Goal: Task Accomplishment & Management: Complete application form

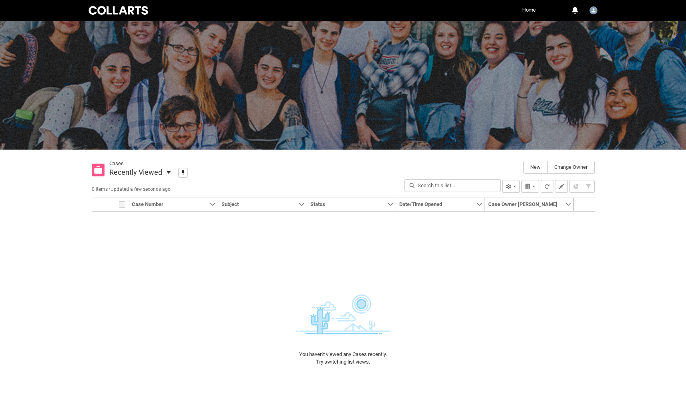
click at [125, 8] on div at bounding box center [118, 10] width 63 height 11
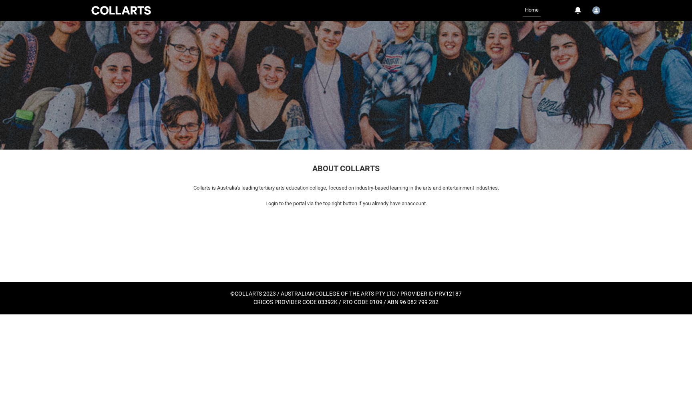
click at [524, 12] on link "Home" at bounding box center [532, 10] width 18 height 13
click at [528, 12] on link "Home" at bounding box center [532, 10] width 18 height 13
click at [534, 8] on link "Home" at bounding box center [532, 10] width 18 height 13
click at [596, 13] on img "User Profile Linda.Nguyen" at bounding box center [596, 10] width 8 height 8
click at [534, 4] on link "Home" at bounding box center [532, 10] width 18 height 13
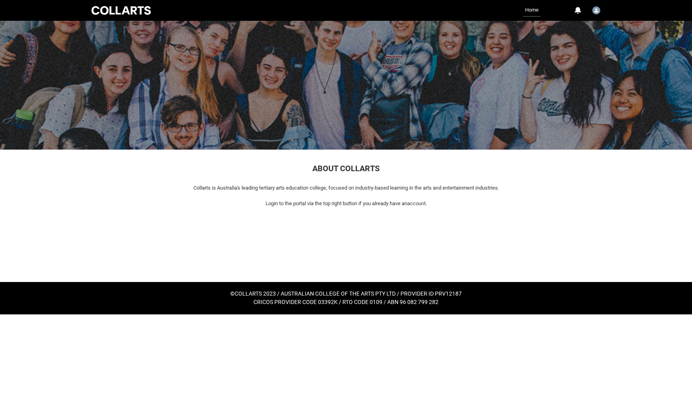
click at [534, 4] on link "Home" at bounding box center [532, 10] width 18 height 13
click at [534, 7] on link "Home" at bounding box center [532, 10] width 18 height 13
click at [583, 10] on div "0 Notifications Profile Log Out" at bounding box center [584, 10] width 38 height 14
click at [577, 7] on button "0 Notifications" at bounding box center [578, 11] width 10 height 10
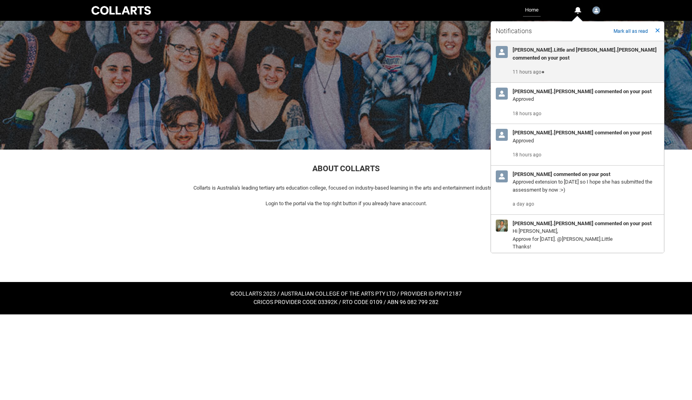
click at [530, 13] on link "Home" at bounding box center [532, 10] width 18 height 13
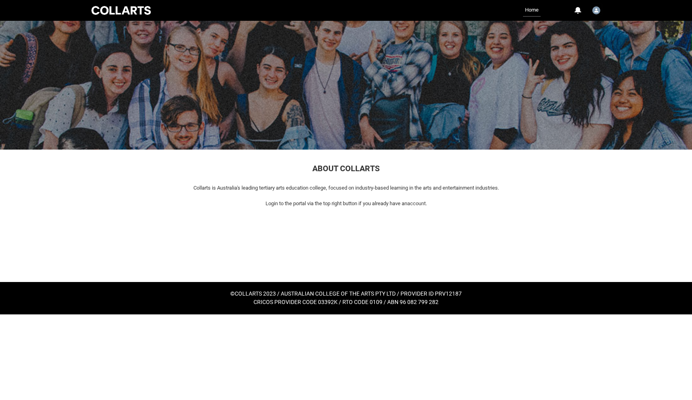
click at [136, 7] on div at bounding box center [121, 10] width 63 height 11
click at [135, 10] on div at bounding box center [121, 10] width 63 height 11
click at [595, 12] on img "User Profile Linda.Nguyen" at bounding box center [596, 10] width 8 height 8
click at [589, 29] on link "Profile" at bounding box center [583, 30] width 38 height 14
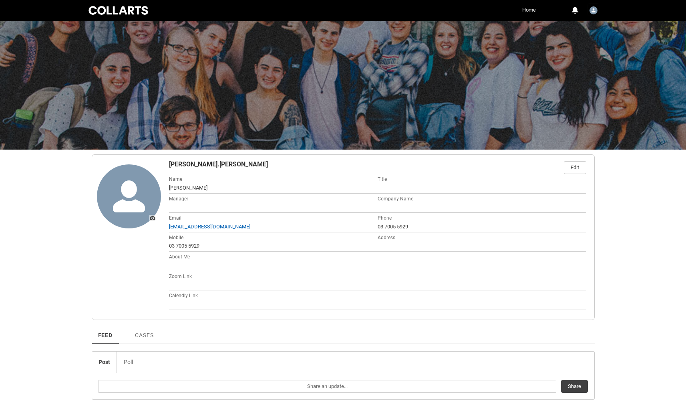
click at [524, 10] on link "Home" at bounding box center [529, 10] width 18 height 12
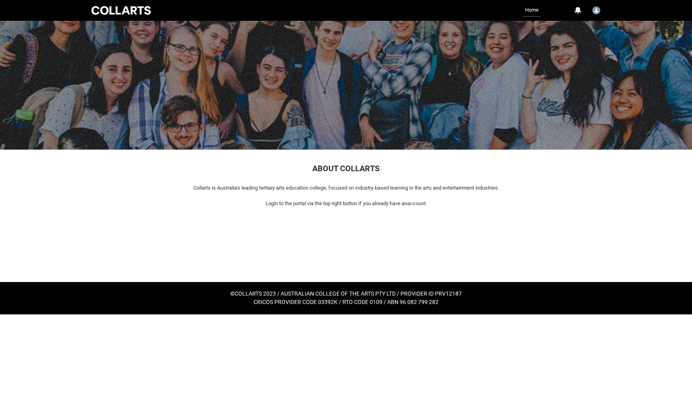
click at [141, 15] on div at bounding box center [121, 10] width 63 height 11
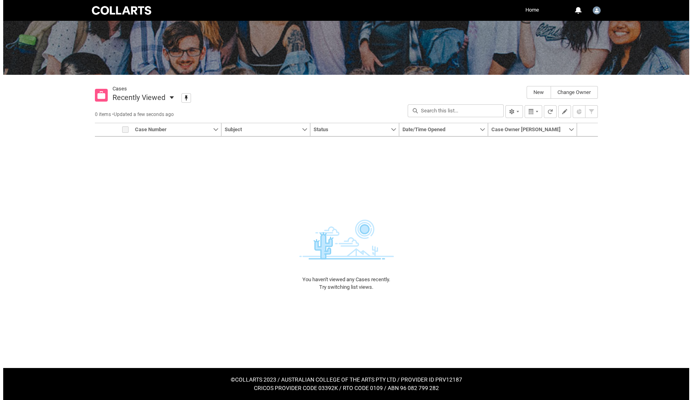
scroll to position [74, 0]
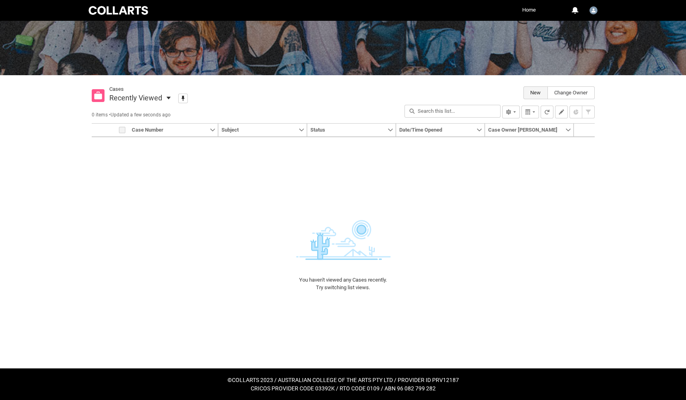
click at [538, 93] on div "New" at bounding box center [535, 93] width 10 height 12
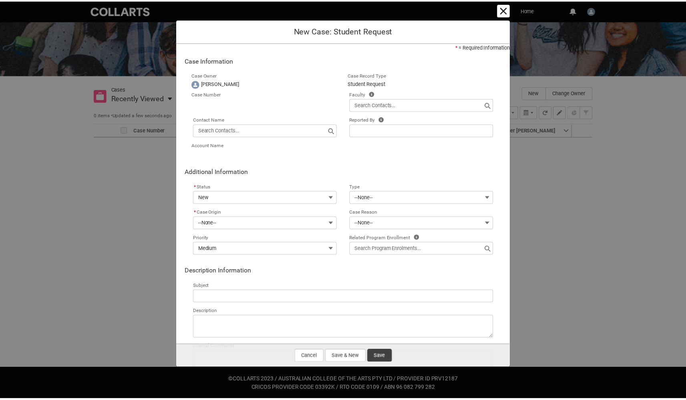
scroll to position [0, 0]
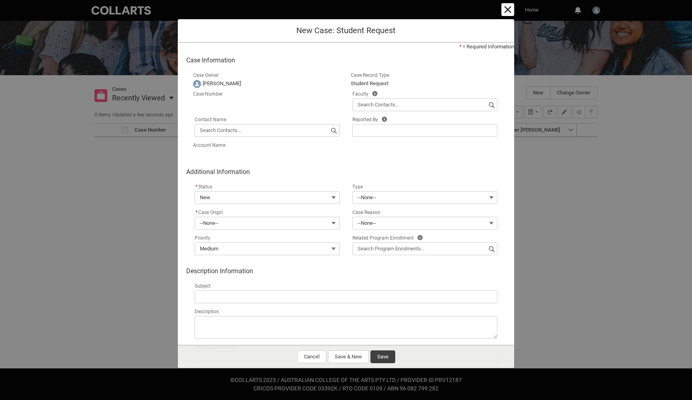
click at [509, 4] on button "Cancel and close" at bounding box center [507, 9] width 13 height 13
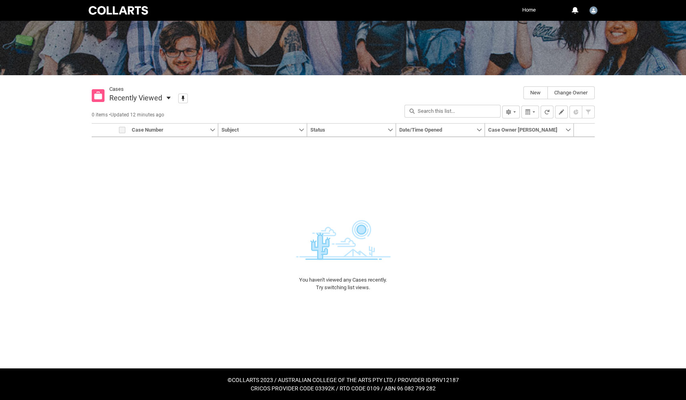
click at [130, 15] on div at bounding box center [118, 10] width 63 height 11
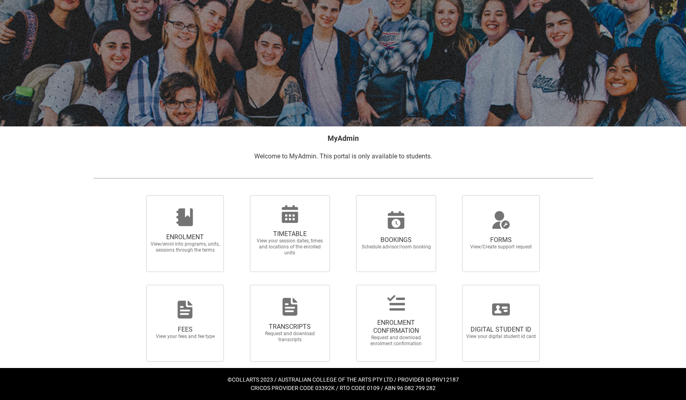
scroll to position [33, 0]
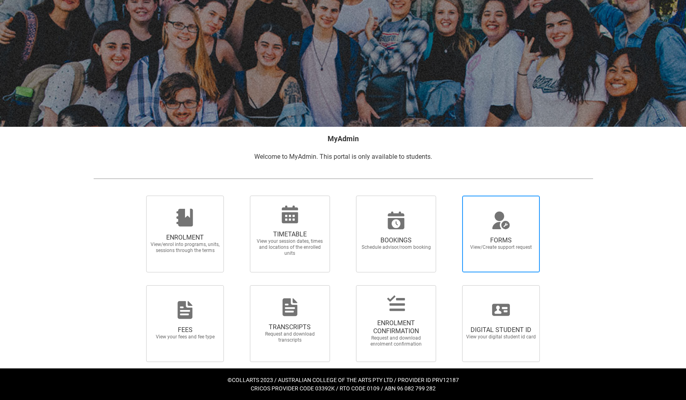
click at [496, 215] on circle at bounding box center [499, 217] width 10 height 10
click at [452, 196] on input "FORMS View/Create support request" at bounding box center [452, 195] width 0 height 0
radio input "true"
